Goal: Unclear

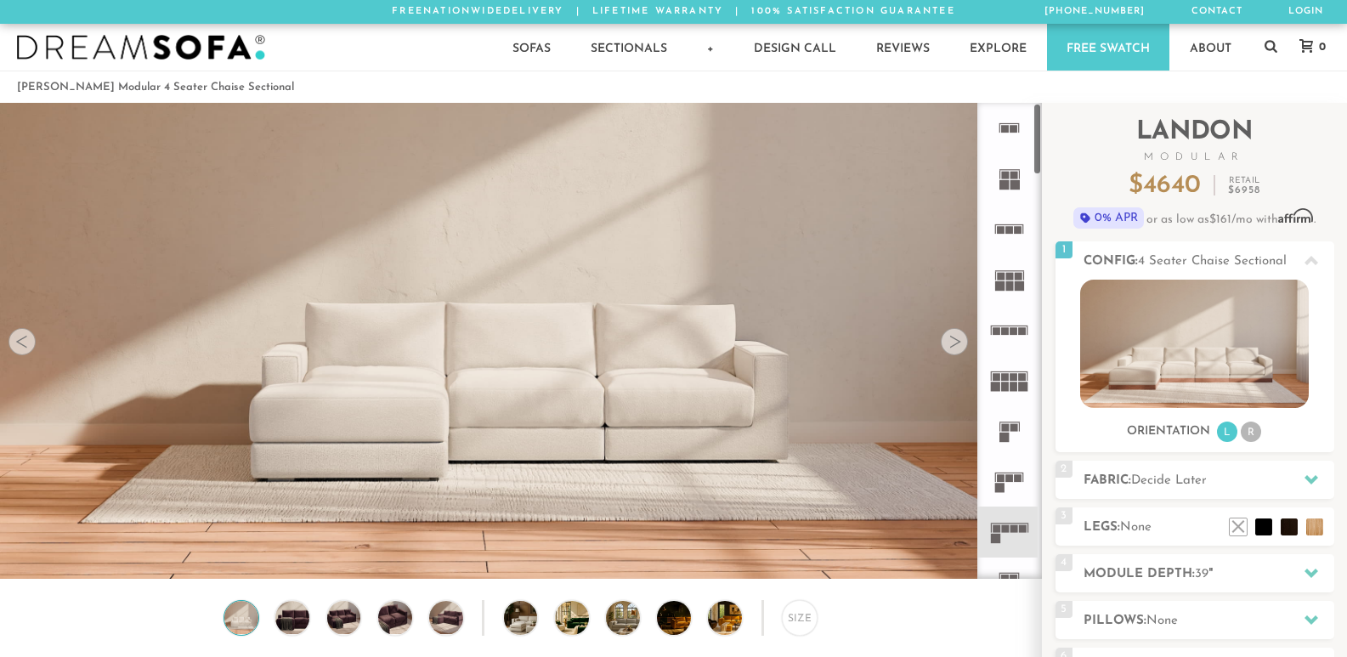
click at [941, 340] on div at bounding box center [954, 341] width 27 height 27
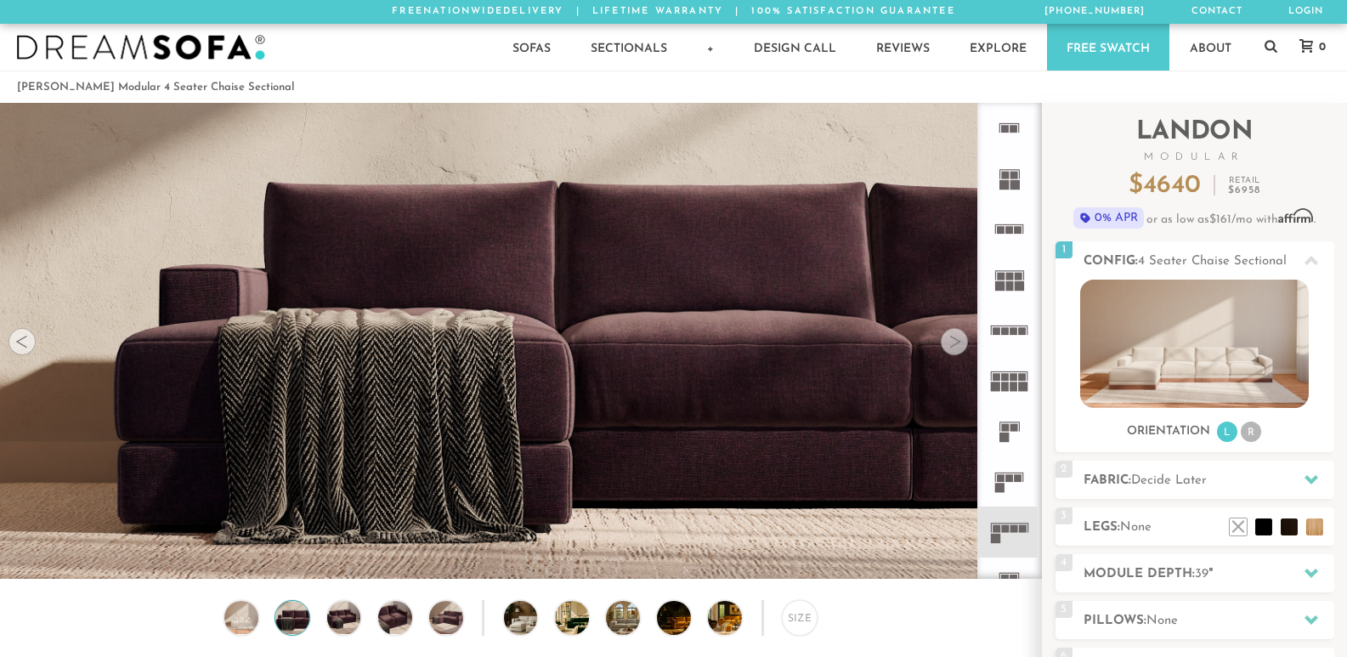
click at [941, 340] on div at bounding box center [954, 341] width 27 height 27
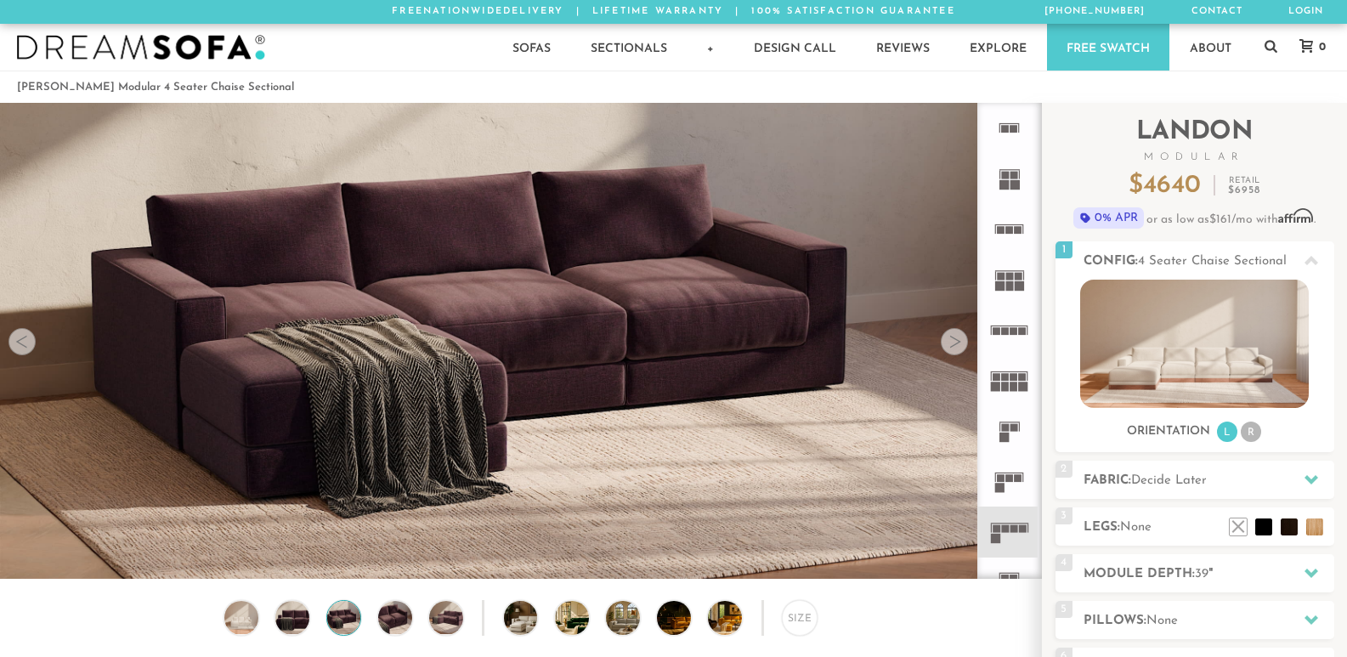
click at [941, 340] on div at bounding box center [954, 341] width 27 height 27
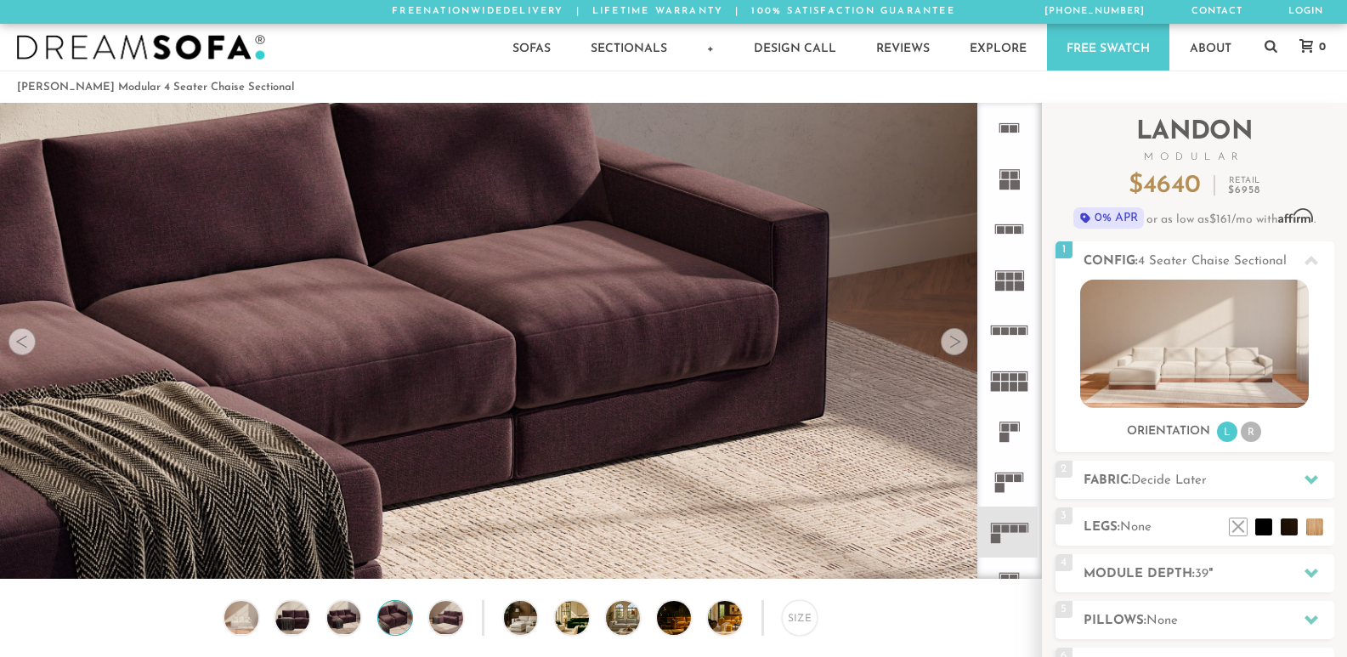
click at [941, 340] on div at bounding box center [954, 341] width 27 height 27
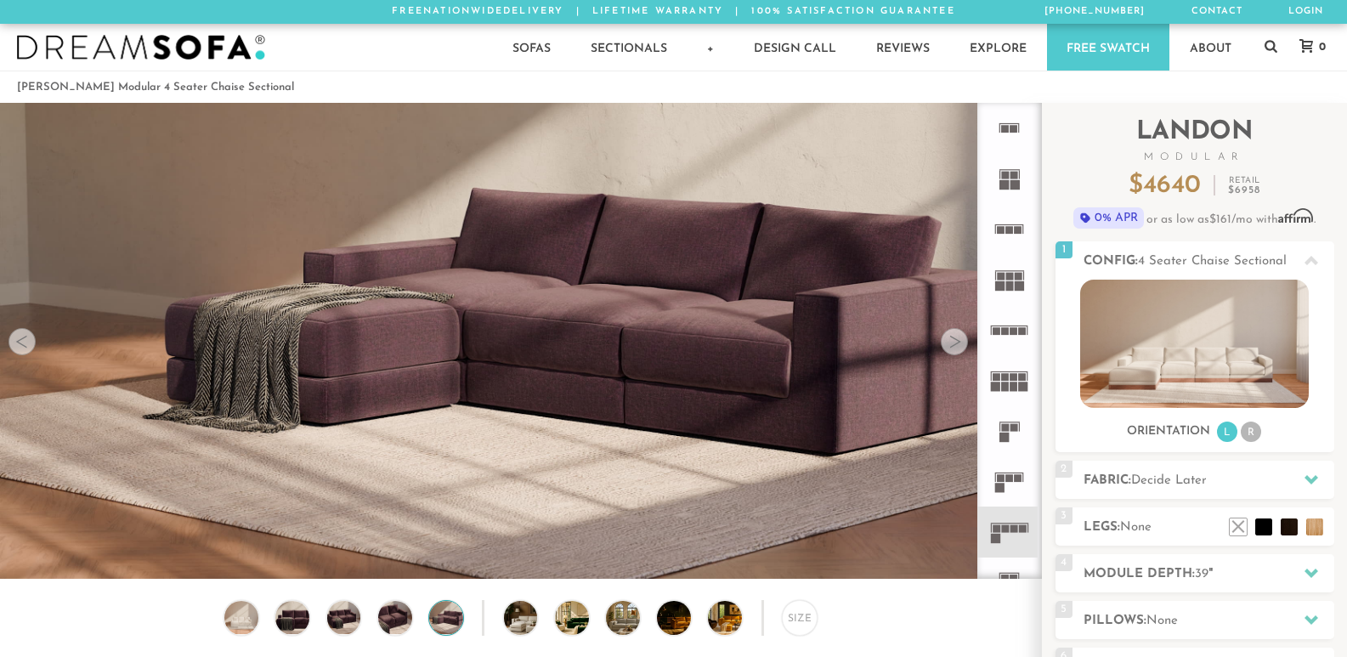
click at [941, 340] on div at bounding box center [954, 341] width 27 height 27
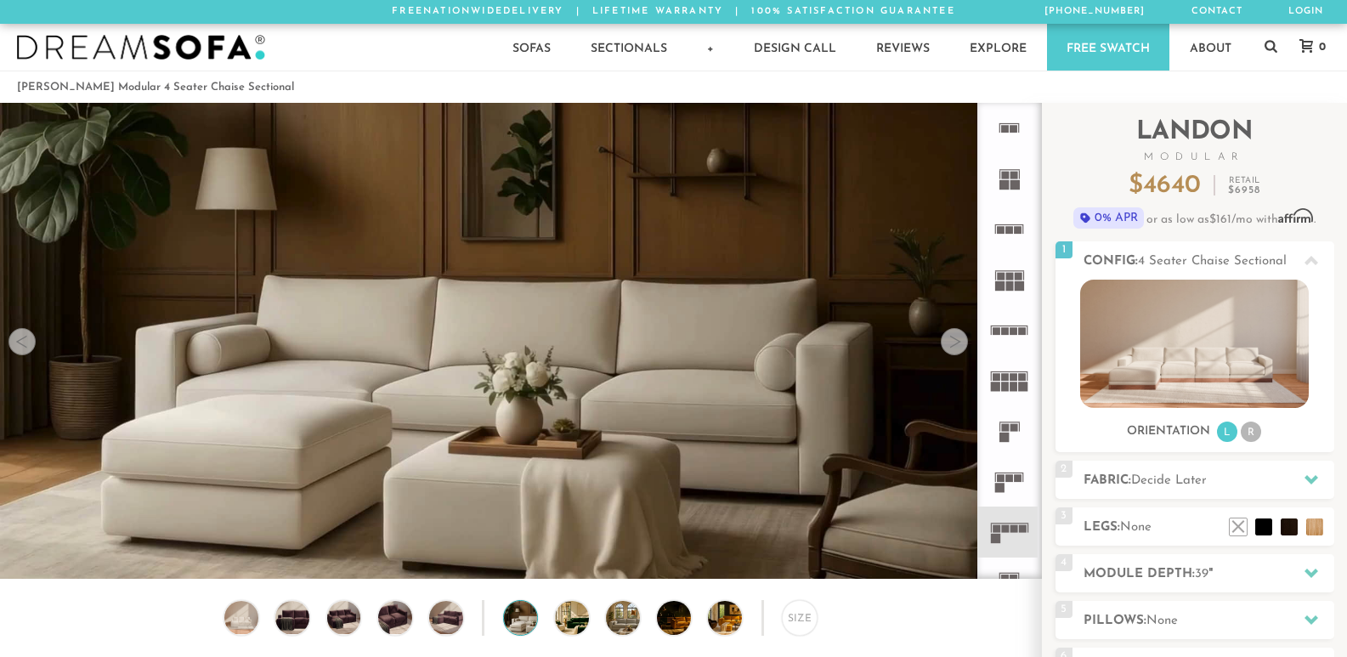
click at [941, 340] on div at bounding box center [954, 341] width 27 height 27
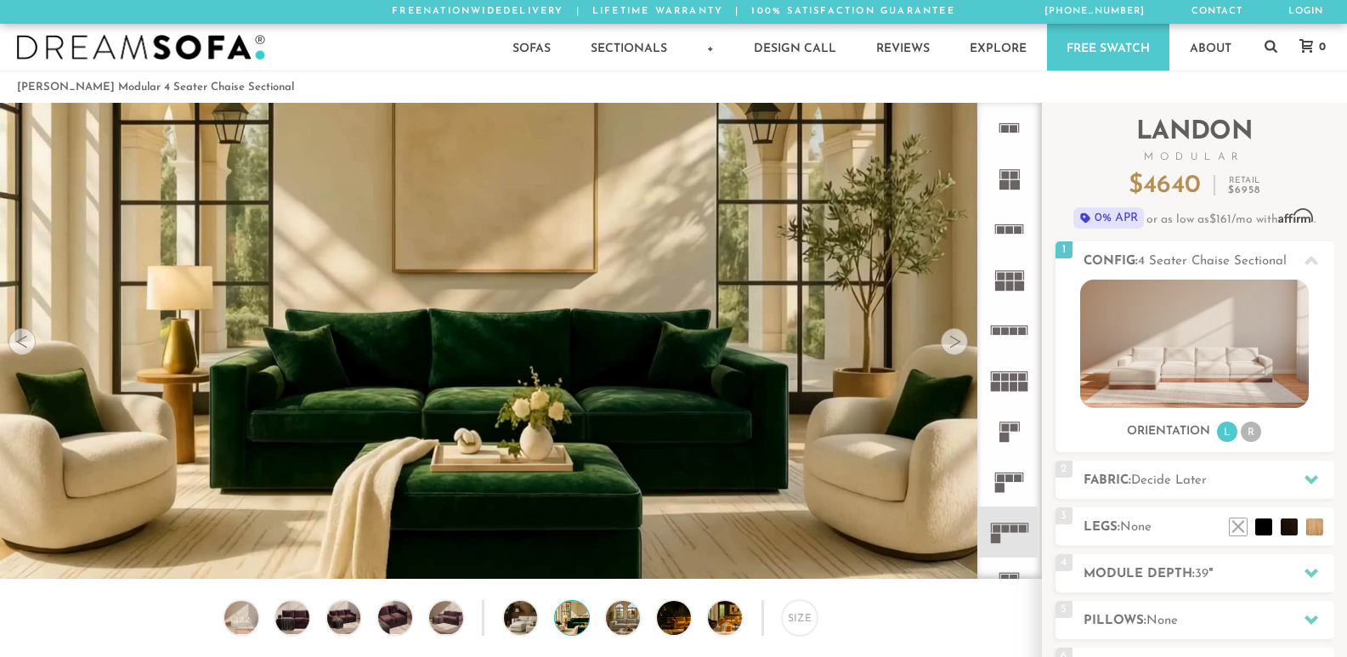
click at [941, 340] on div at bounding box center [954, 341] width 27 height 27
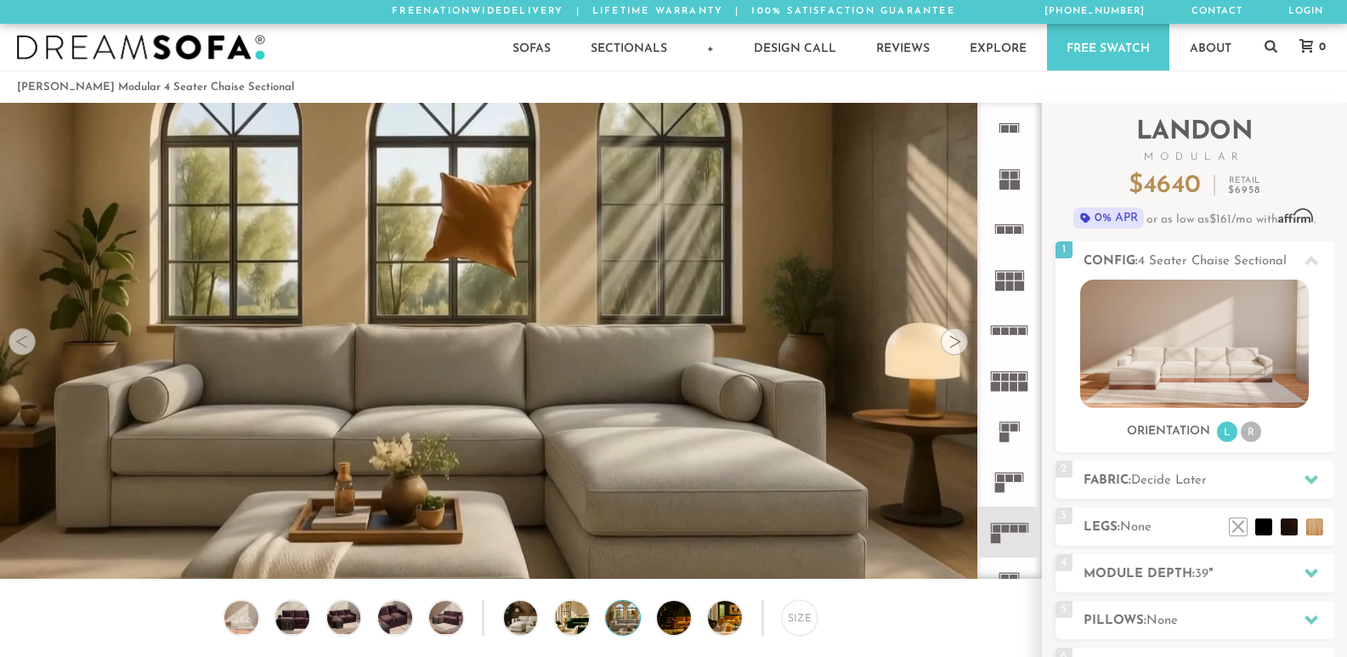
click at [941, 340] on div at bounding box center [954, 341] width 27 height 27
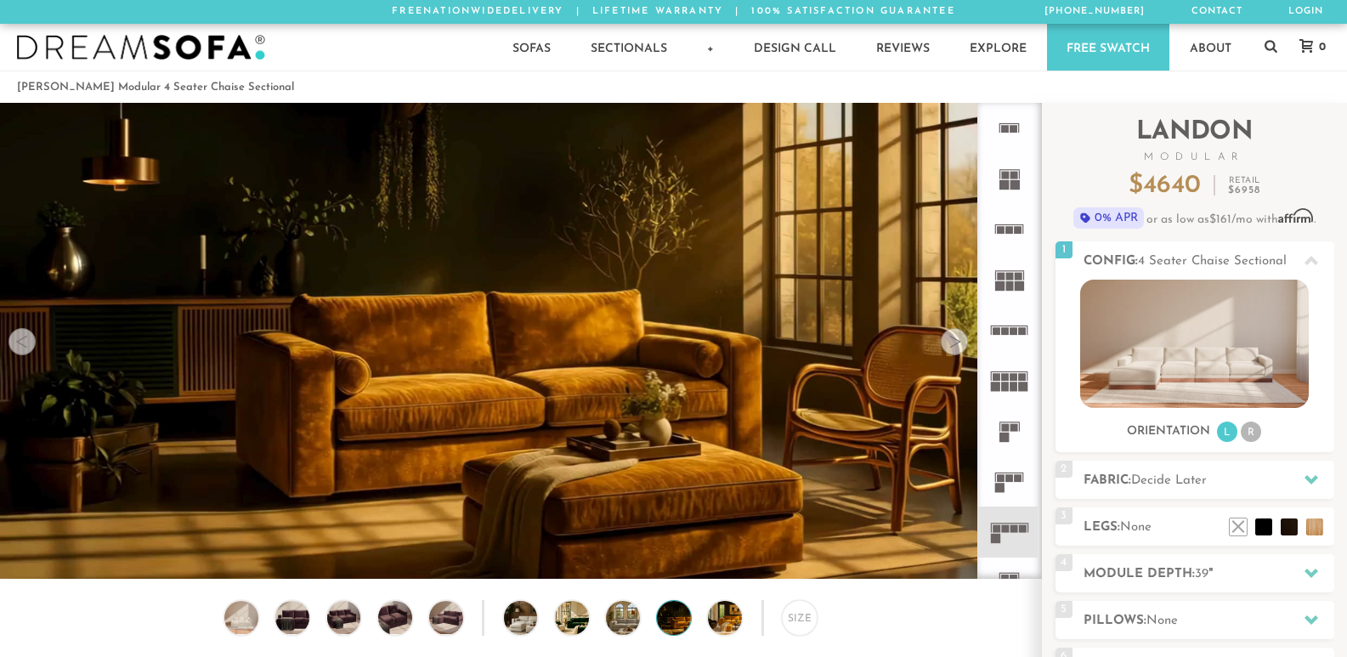
click at [941, 340] on div at bounding box center [954, 341] width 27 height 27
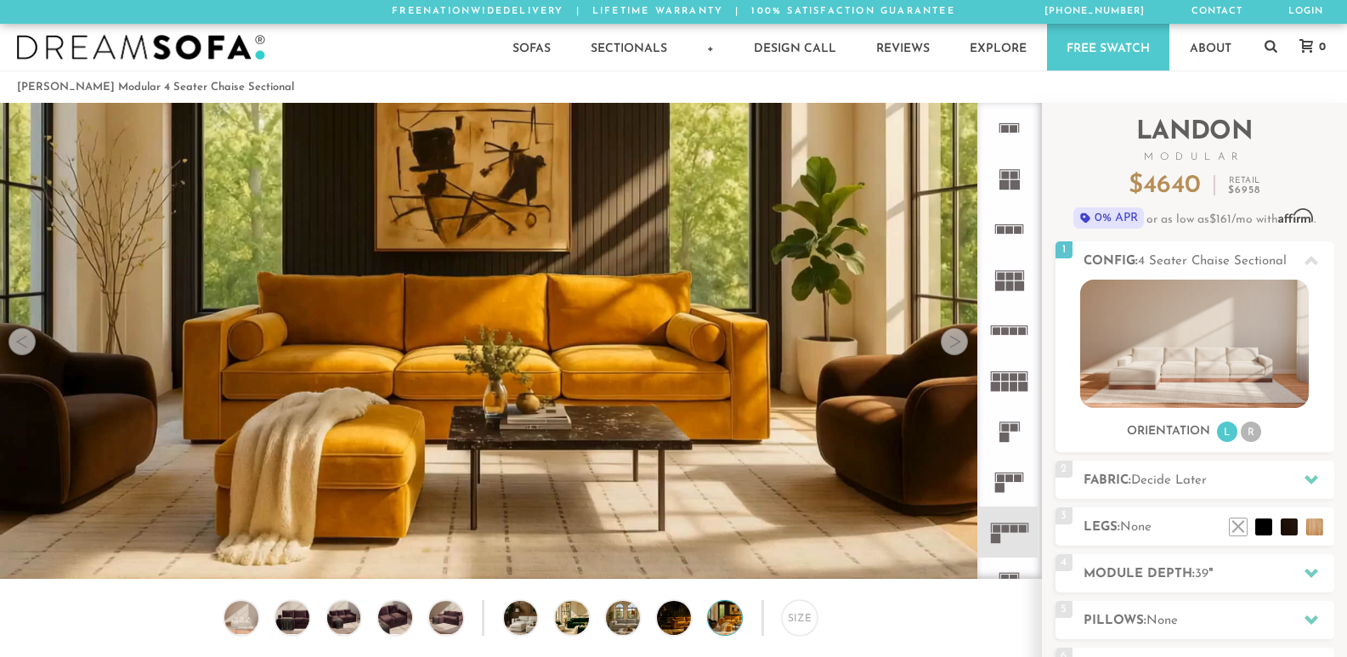
click at [941, 340] on div at bounding box center [954, 341] width 27 height 27
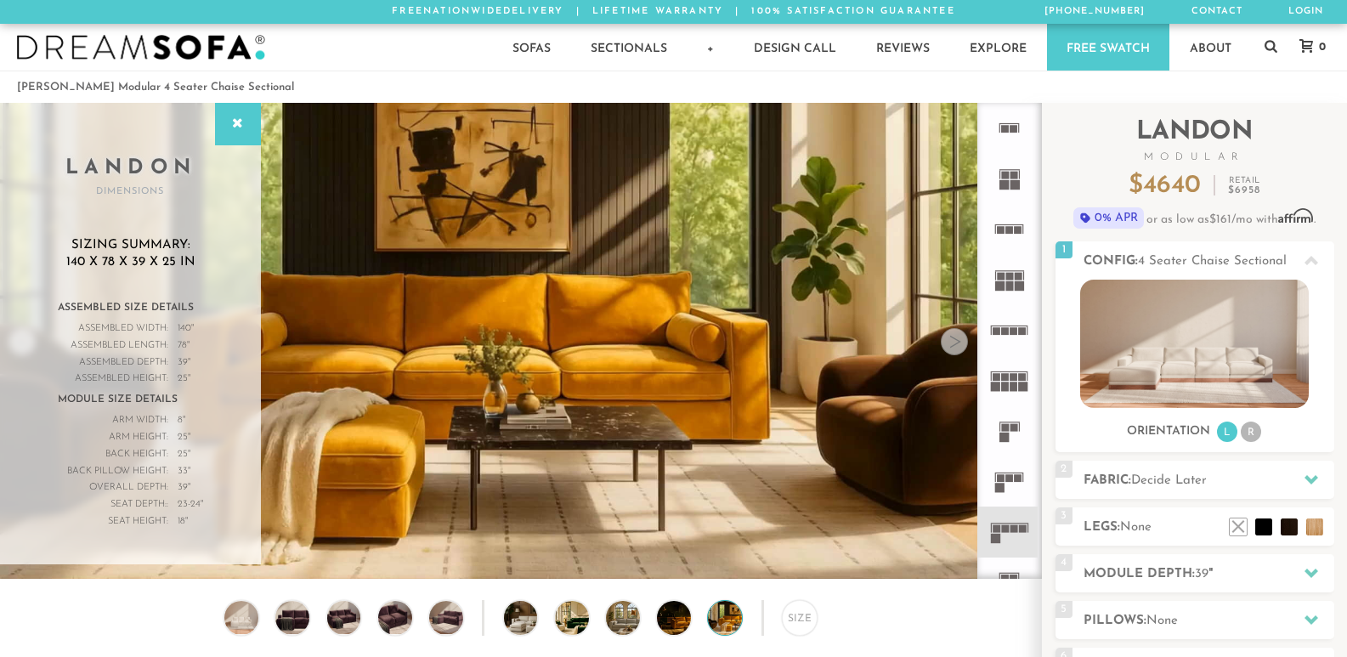
click at [941, 340] on div at bounding box center [954, 341] width 27 height 27
